Goal: Task Accomplishment & Management: Use online tool/utility

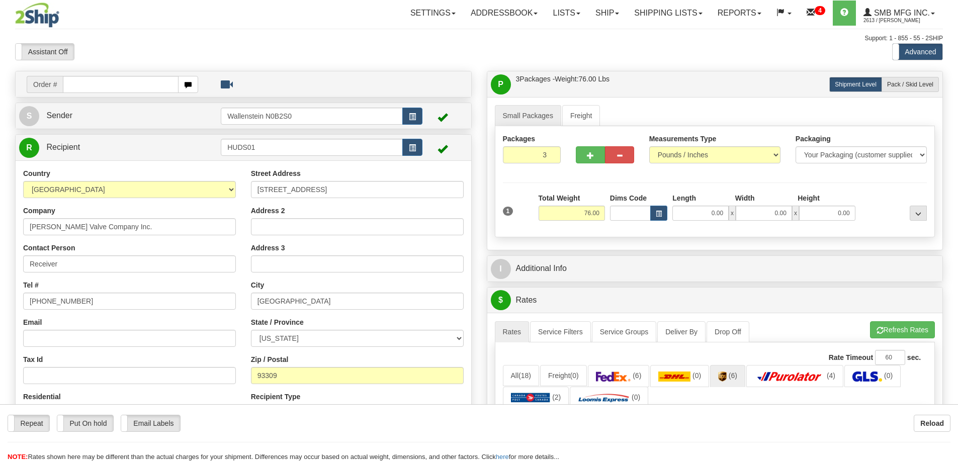
select select "0"
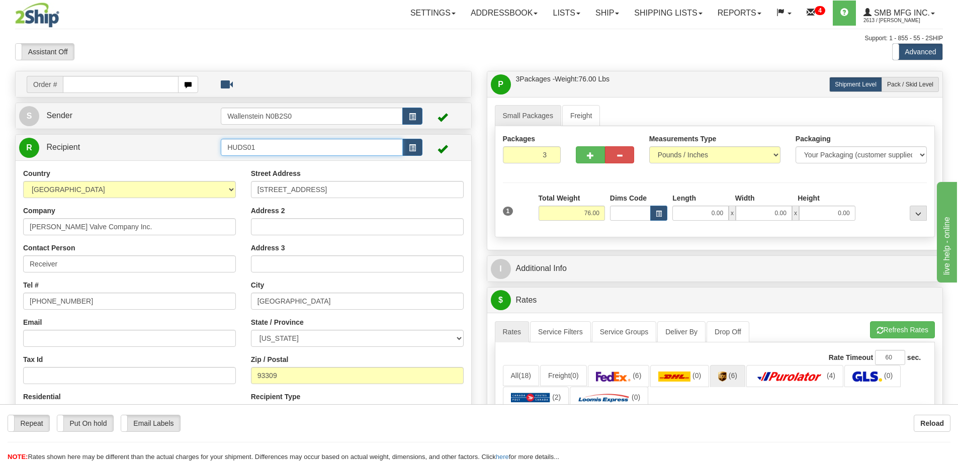
drag, startPoint x: 262, startPoint y: 149, endPoint x: 177, endPoint y: 147, distance: 86.0
click at [177, 147] on tr "R Recipient HUDS01" at bounding box center [243, 147] width 449 height 21
click at [242, 162] on div "TURT01" at bounding box center [310, 162] width 172 height 11
type input "TURT01"
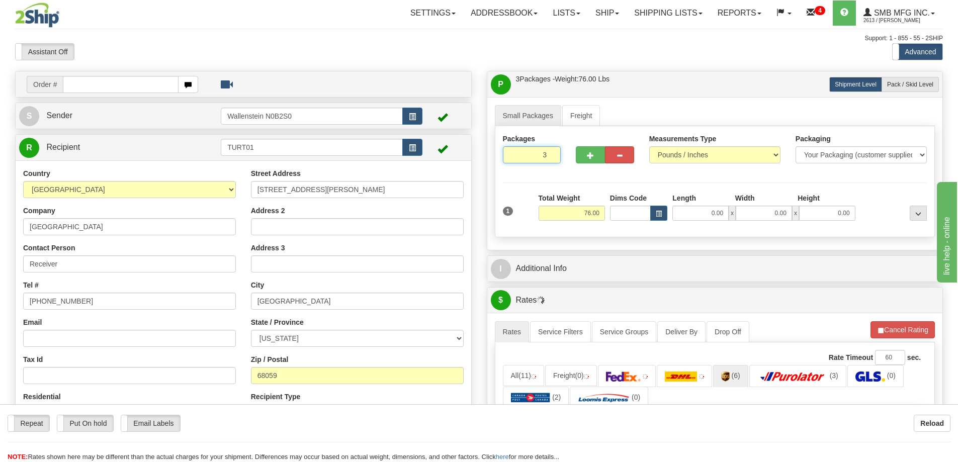
click at [529, 153] on input "3" at bounding box center [532, 154] width 58 height 17
type input "2"
click at [570, 212] on div "Packages 2 1 Measurements Type" at bounding box center [715, 181] width 441 height 111
click at [570, 212] on input "76.00" at bounding box center [572, 213] width 66 height 15
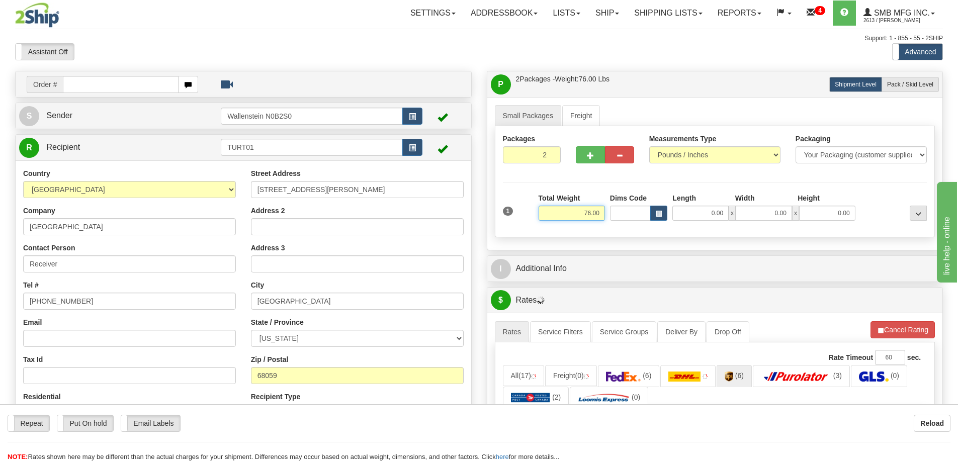
click at [570, 212] on input "76.00" at bounding box center [572, 213] width 66 height 15
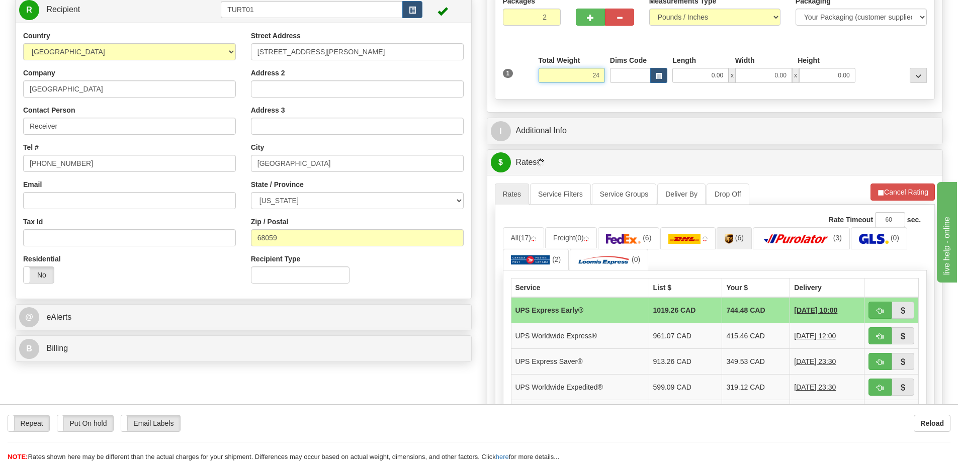
scroll to position [151, 0]
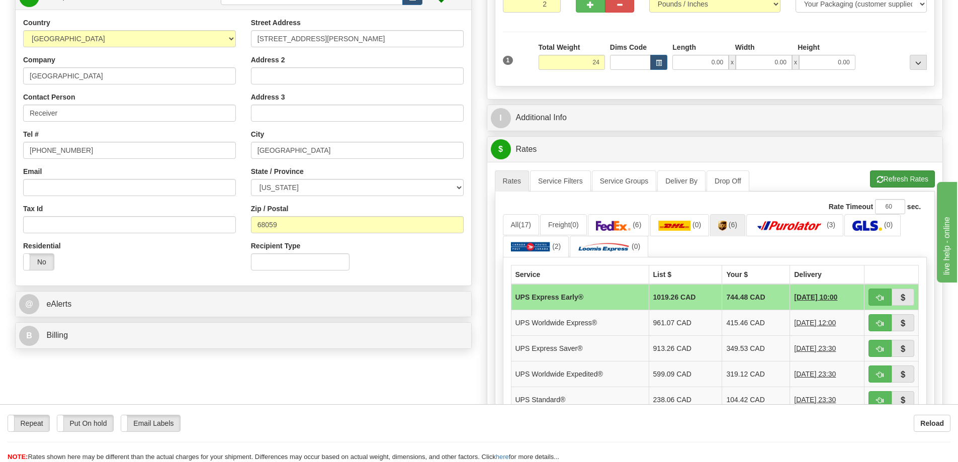
type input "24.00"
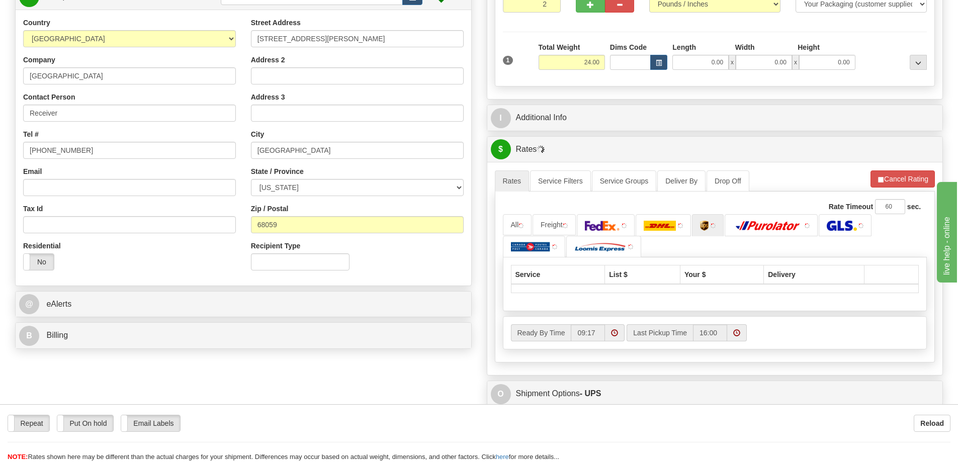
drag, startPoint x: 892, startPoint y: 175, endPoint x: 880, endPoint y: 189, distance: 18.5
click at [892, 176] on li "Refresh Rates Cancel Rating" at bounding box center [902, 178] width 64 height 17
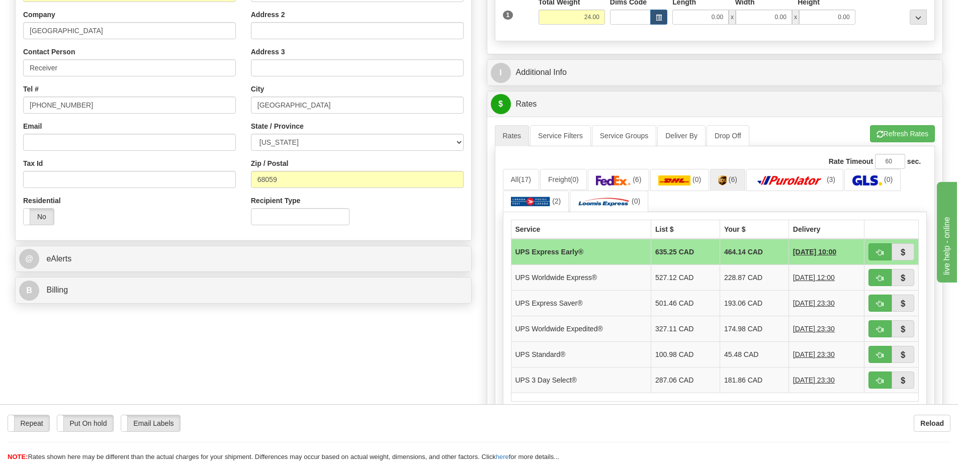
scroll to position [0, 0]
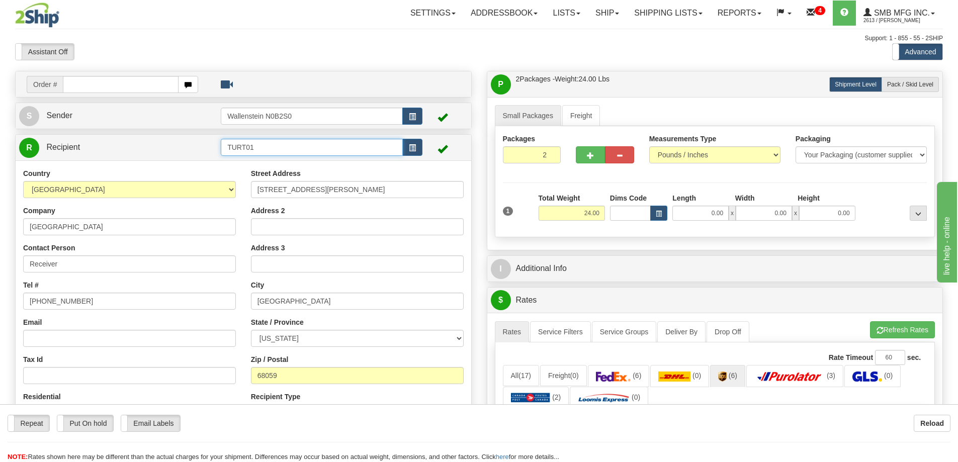
drag, startPoint x: 260, startPoint y: 148, endPoint x: 206, endPoint y: 148, distance: 53.8
click at [206, 148] on tr "R Recipient TURT01" at bounding box center [243, 147] width 449 height 21
type input "FAS"
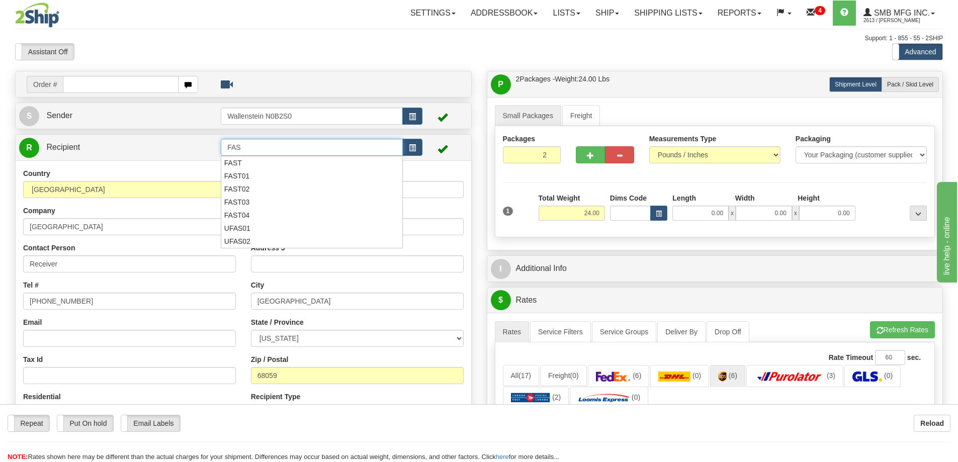
drag, startPoint x: 248, startPoint y: 150, endPoint x: 205, endPoint y: 146, distance: 43.5
click at [205, 146] on tr "R Recipient FAS" at bounding box center [243, 147] width 449 height 21
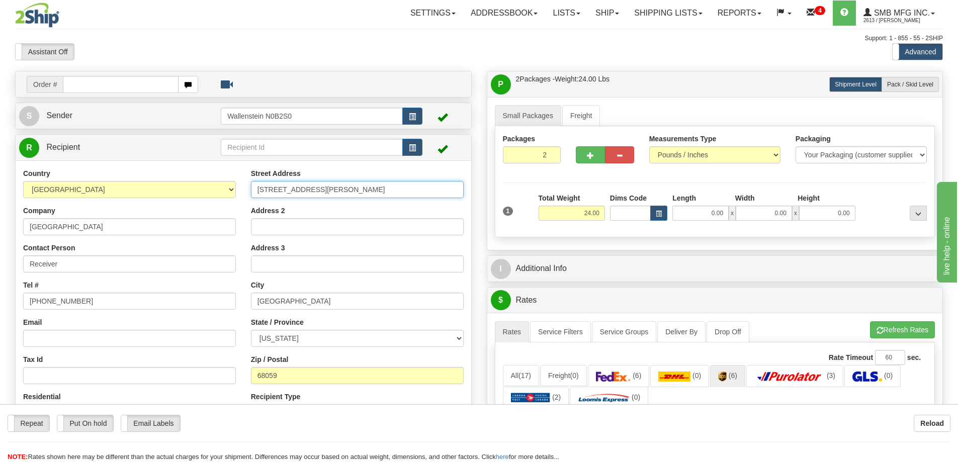
drag, startPoint x: 334, startPoint y: 193, endPoint x: 207, endPoint y: 190, distance: 127.3
click at [207, 190] on div "Country [GEOGRAPHIC_DATA] [GEOGRAPHIC_DATA] [GEOGRAPHIC_DATA] [GEOGRAPHIC_DATA]…" at bounding box center [244, 298] width 456 height 260
drag, startPoint x: 299, startPoint y: 302, endPoint x: 202, endPoint y: 306, distance: 97.2
click at [202, 307] on div "Country [GEOGRAPHIC_DATA] [GEOGRAPHIC_DATA] [GEOGRAPHIC_DATA] [GEOGRAPHIC_DATA]…" at bounding box center [244, 298] width 456 height 260
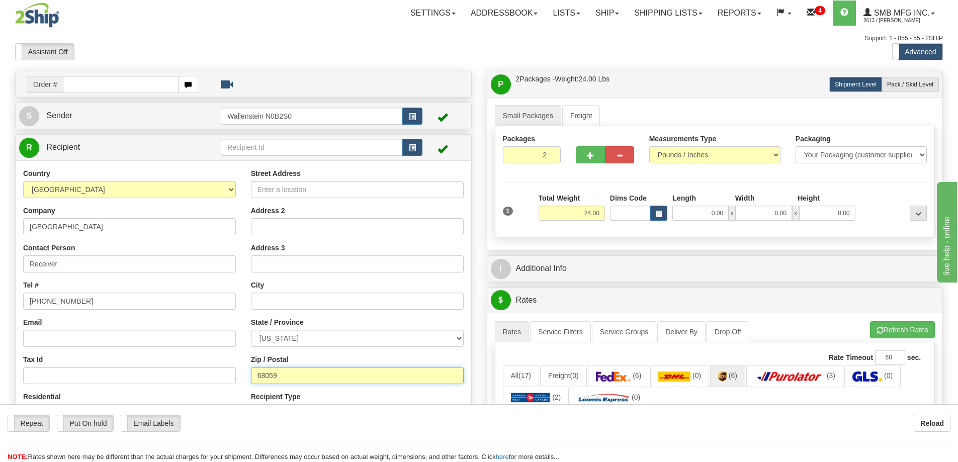
drag, startPoint x: 291, startPoint y: 376, endPoint x: 218, endPoint y: 373, distance: 73.0
click at [218, 373] on div "Country [GEOGRAPHIC_DATA] [GEOGRAPHIC_DATA] [GEOGRAPHIC_DATA] [GEOGRAPHIC_DATA]…" at bounding box center [244, 298] width 456 height 260
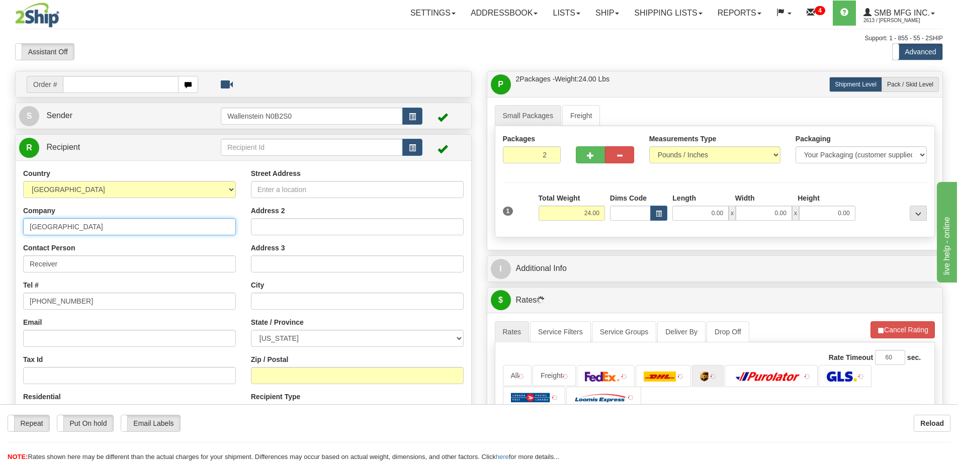
drag, startPoint x: 113, startPoint y: 231, endPoint x: -48, endPoint y: 213, distance: 161.4
click at [0, 213] on html "Training Course Close Toggle navigation Settings Shipping Preferences New Sende…" at bounding box center [479, 231] width 958 height 462
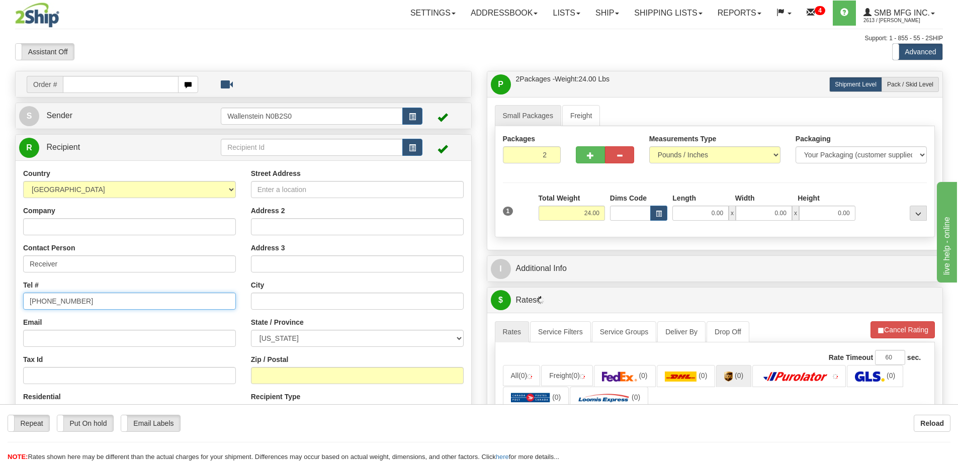
drag, startPoint x: 75, startPoint y: 303, endPoint x: -53, endPoint y: 291, distance: 129.3
click at [0, 291] on html "Training Course Close Toggle navigation Settings Shipping Preferences New Sende…" at bounding box center [479, 231] width 958 height 462
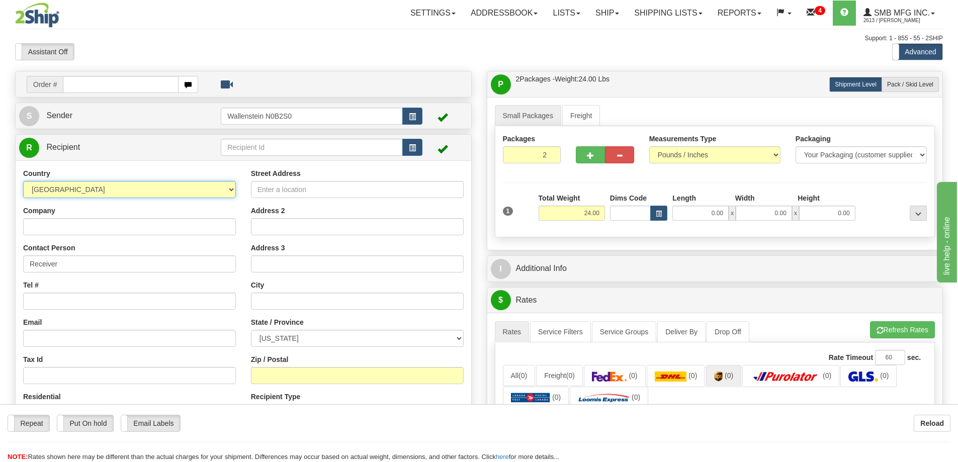
click at [97, 194] on select "[GEOGRAPHIC_DATA] [GEOGRAPHIC_DATA] [GEOGRAPHIC_DATA] [GEOGRAPHIC_DATA] [US_STA…" at bounding box center [129, 189] width 213 height 17
select select "CA"
click at [23, 181] on select "[GEOGRAPHIC_DATA] [GEOGRAPHIC_DATA] [GEOGRAPHIC_DATA] [GEOGRAPHIC_DATA] [US_STA…" at bounding box center [129, 189] width 213 height 17
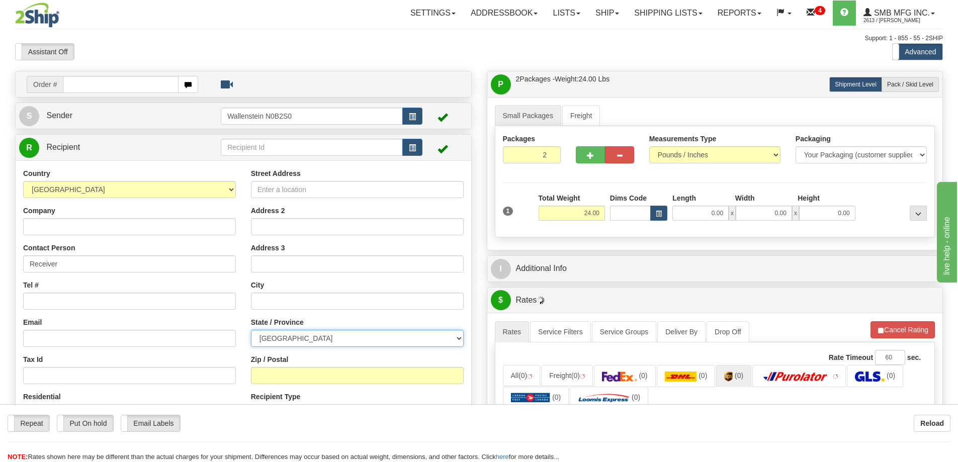
click at [311, 339] on select "[GEOGRAPHIC_DATA] [GEOGRAPHIC_DATA] [GEOGRAPHIC_DATA] [GEOGRAPHIC_DATA] [GEOGRA…" at bounding box center [357, 338] width 213 height 17
select select "ON"
click at [251, 330] on select "[GEOGRAPHIC_DATA] [GEOGRAPHIC_DATA] [GEOGRAPHIC_DATA] [GEOGRAPHIC_DATA] [GEOGRA…" at bounding box center [357, 338] width 213 height 17
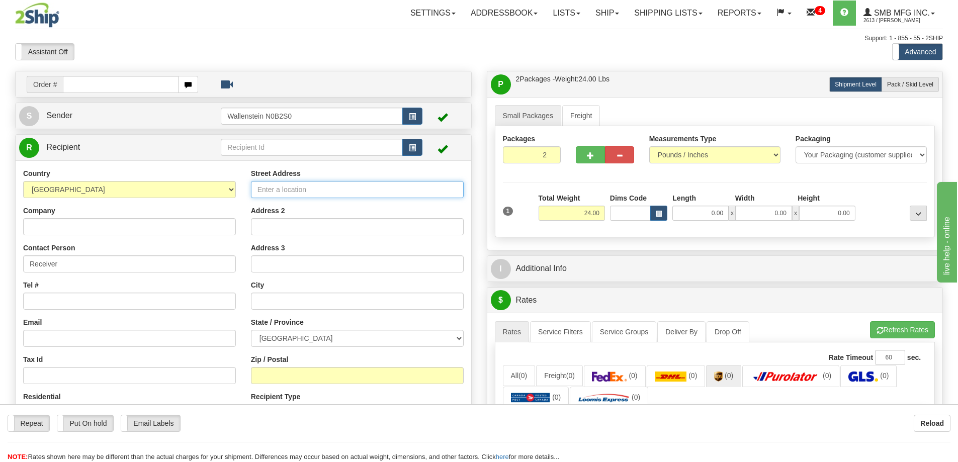
click at [284, 192] on input "Street Address" at bounding box center [357, 189] width 213 height 17
type input "[STREET_ADDRESS] East"
click at [269, 298] on input "text" at bounding box center [357, 301] width 213 height 17
type input "[PERSON_NAME]"
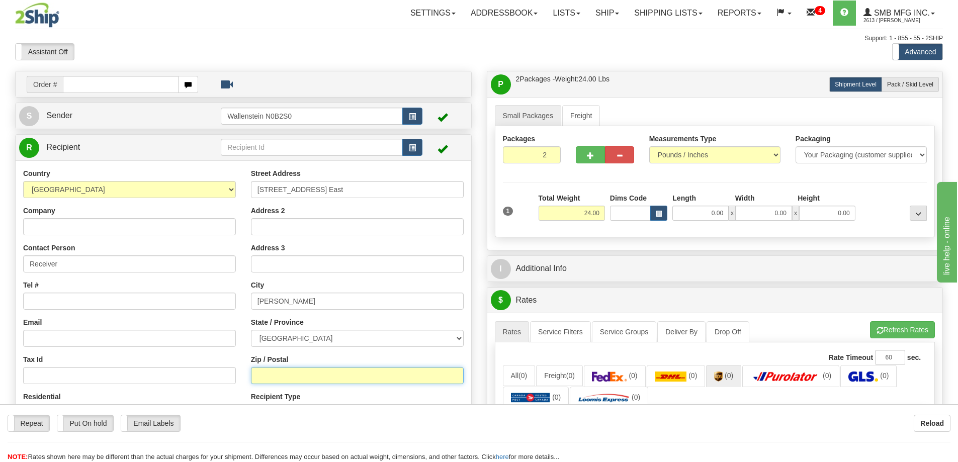
click at [285, 371] on input "Zip / Postal" at bounding box center [357, 375] width 213 height 17
paste input "L7C 3Y7"
type input "L7C 3Y7"
click at [571, 214] on input "24.00" at bounding box center [572, 213] width 66 height 15
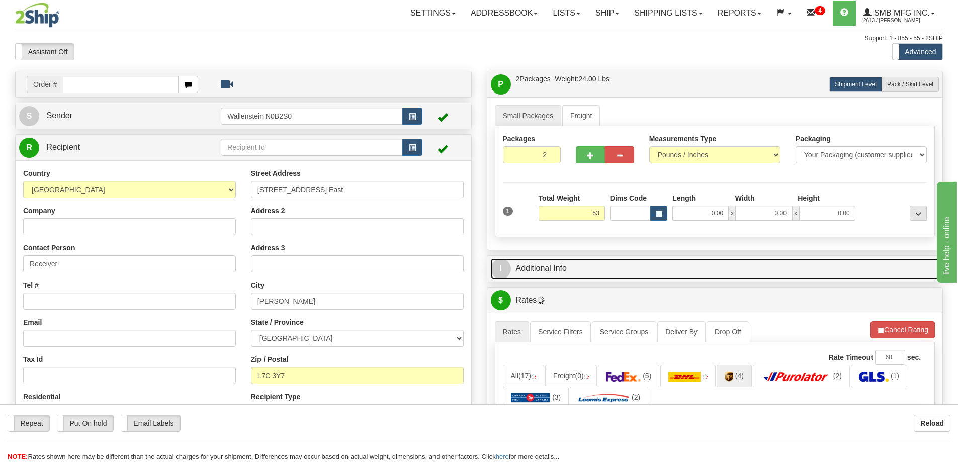
type input "53.00"
click at [632, 279] on link "I Additional Info" at bounding box center [715, 268] width 449 height 21
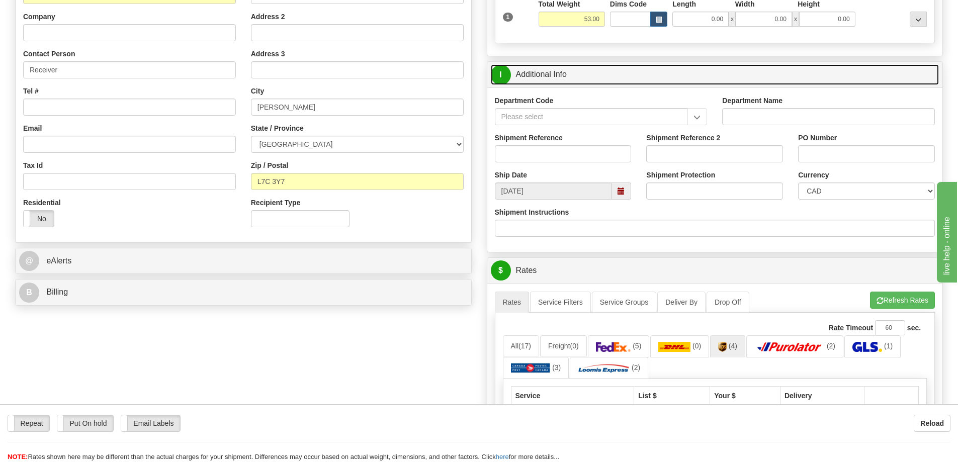
scroll to position [251, 0]
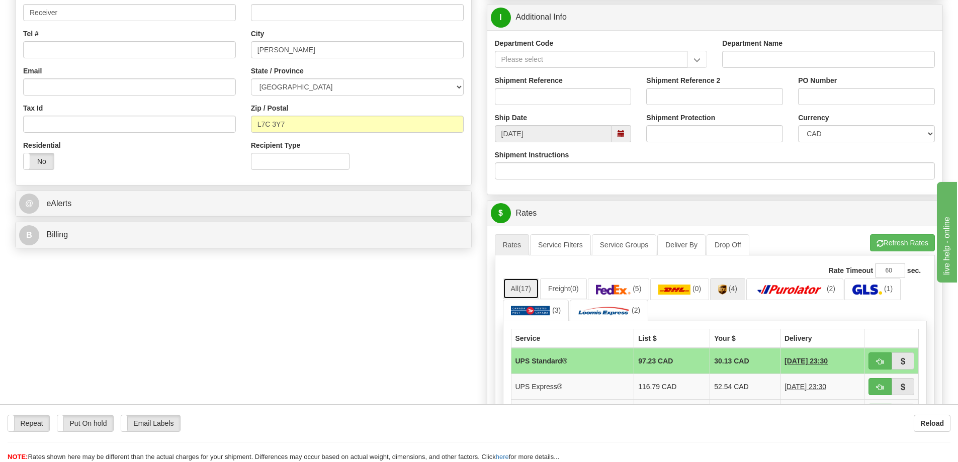
click at [511, 288] on link "All (17)" at bounding box center [521, 288] width 36 height 21
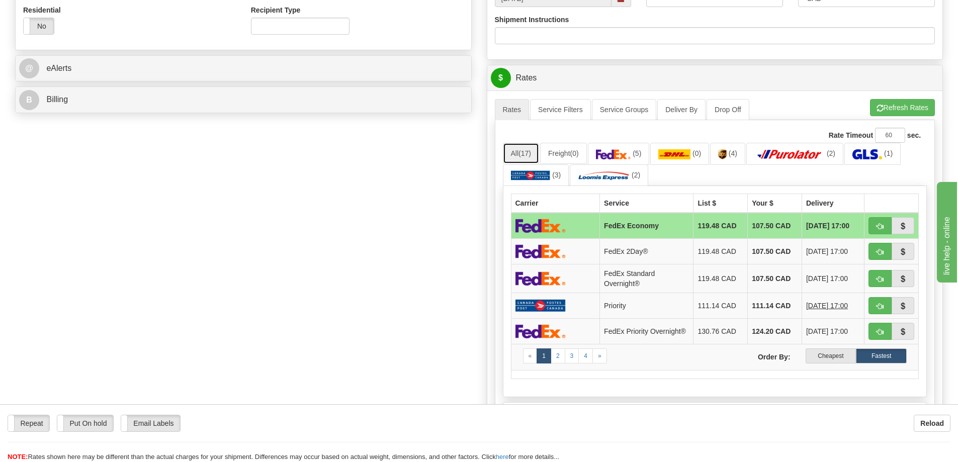
scroll to position [453, 0]
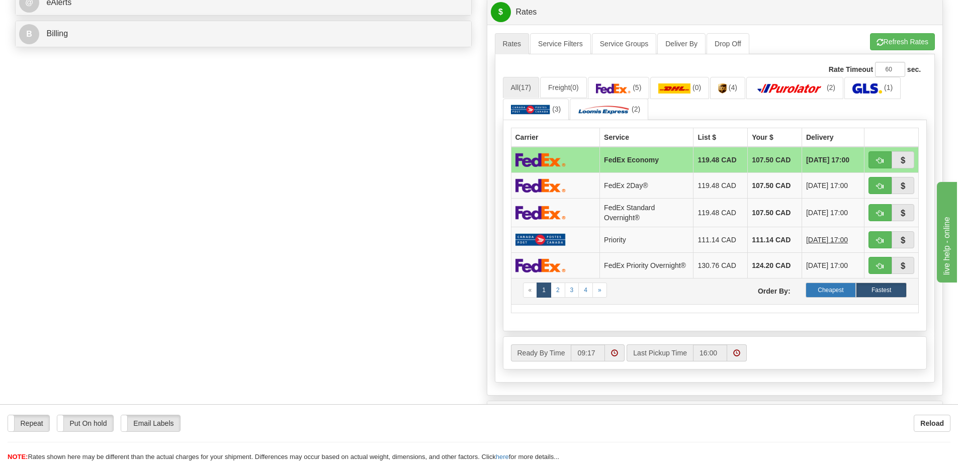
click at [825, 292] on label "Cheapest" at bounding box center [831, 290] width 51 height 15
